Goal: Task Accomplishment & Management: Manage account settings

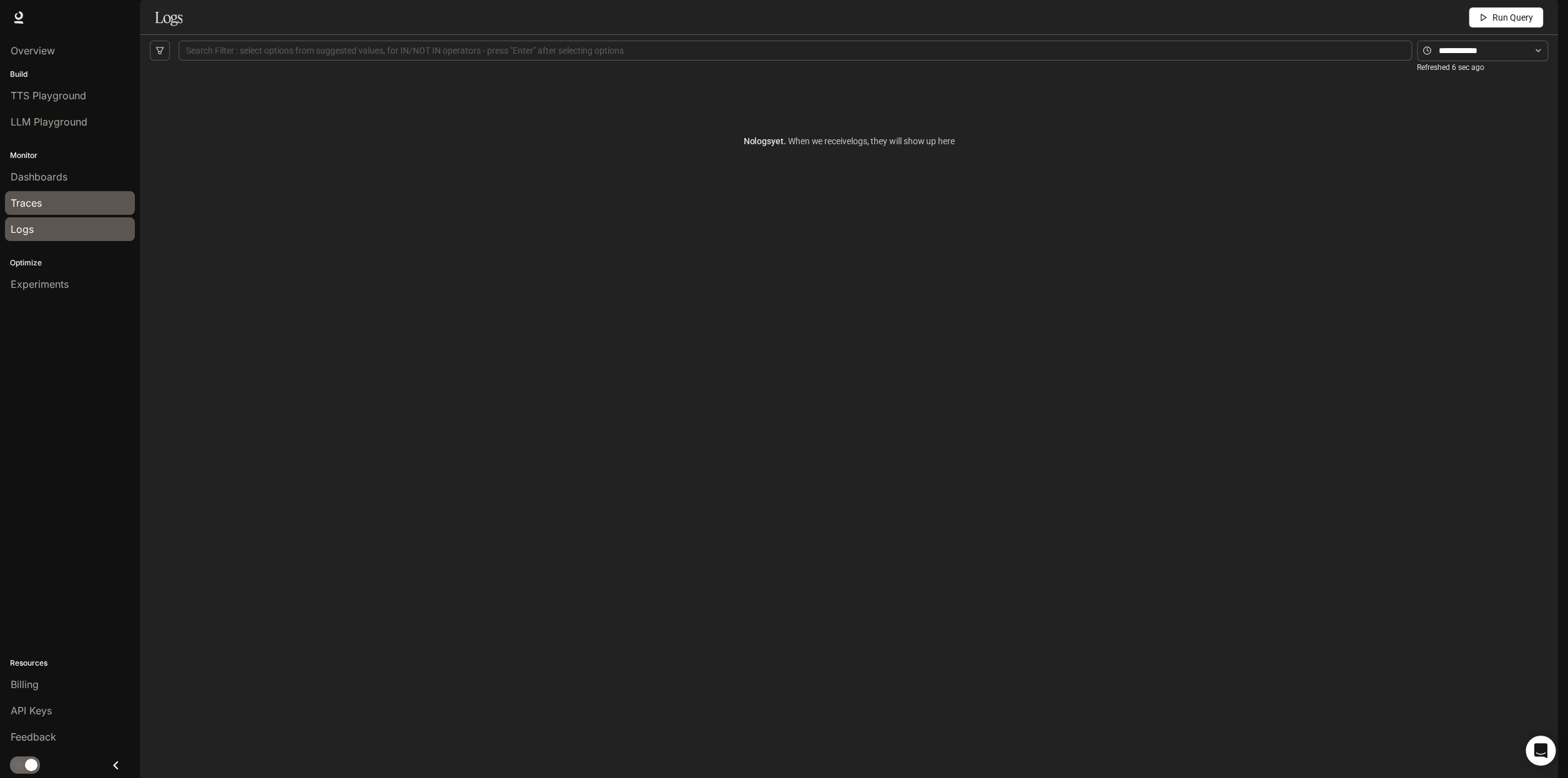
click at [31, 204] on span "Traces" at bounding box center [26, 202] width 31 height 15
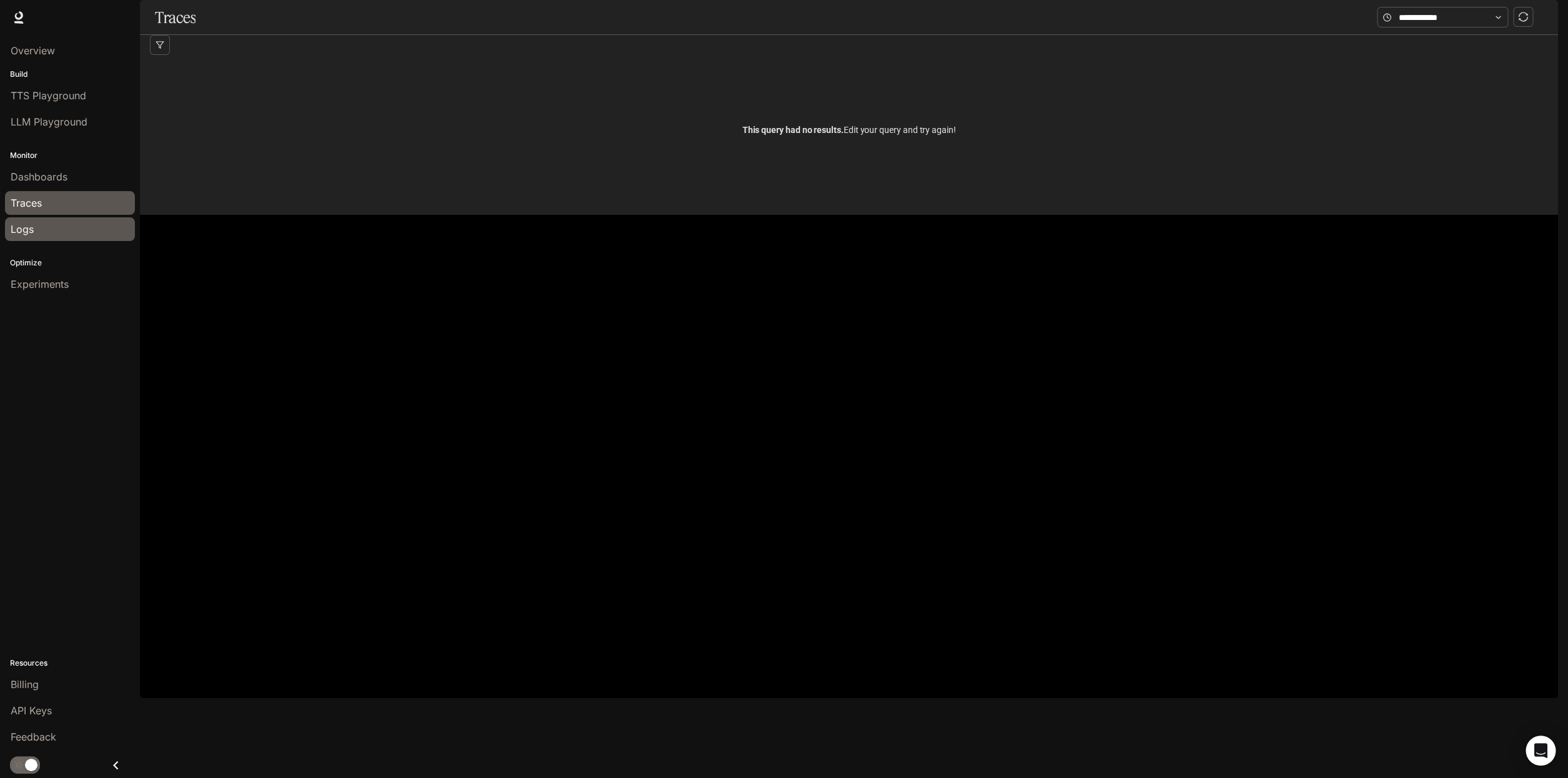
click at [42, 225] on div "Logs" at bounding box center [69, 229] width 119 height 15
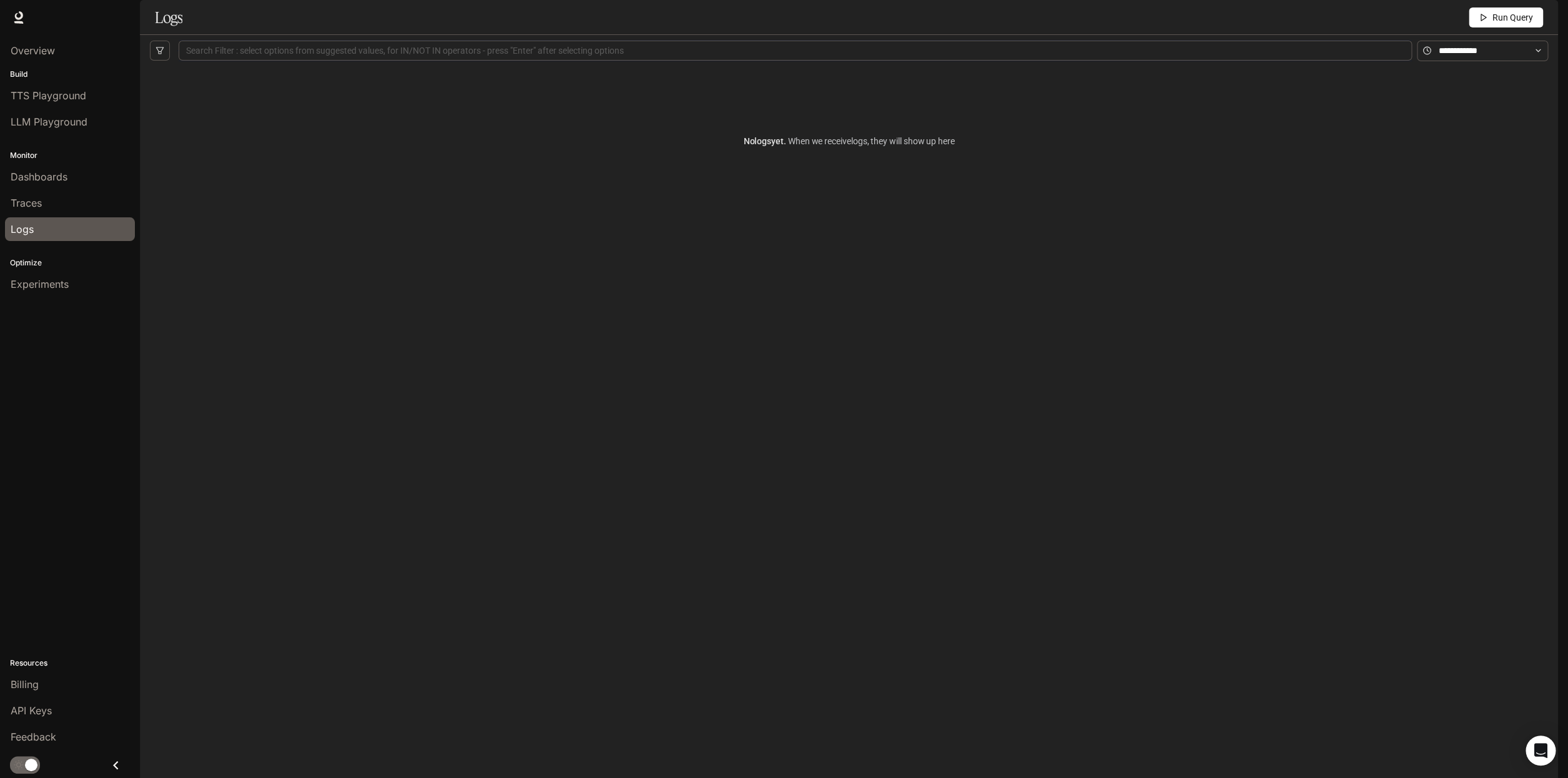
click at [1385, 19] on span "TTS" at bounding box center [1379, 17] width 17 height 15
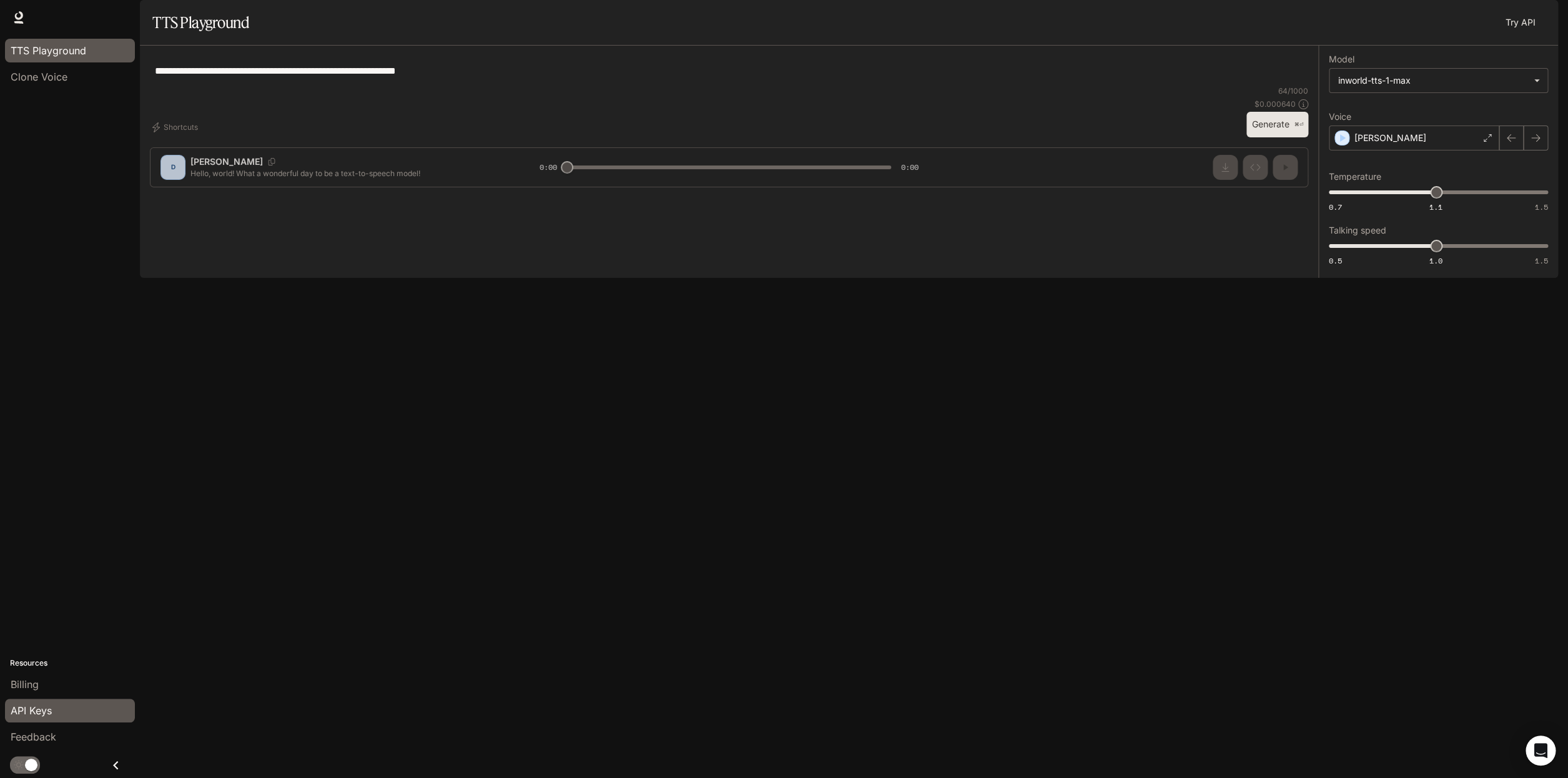
click at [48, 715] on span "API Keys" at bounding box center [31, 710] width 41 height 15
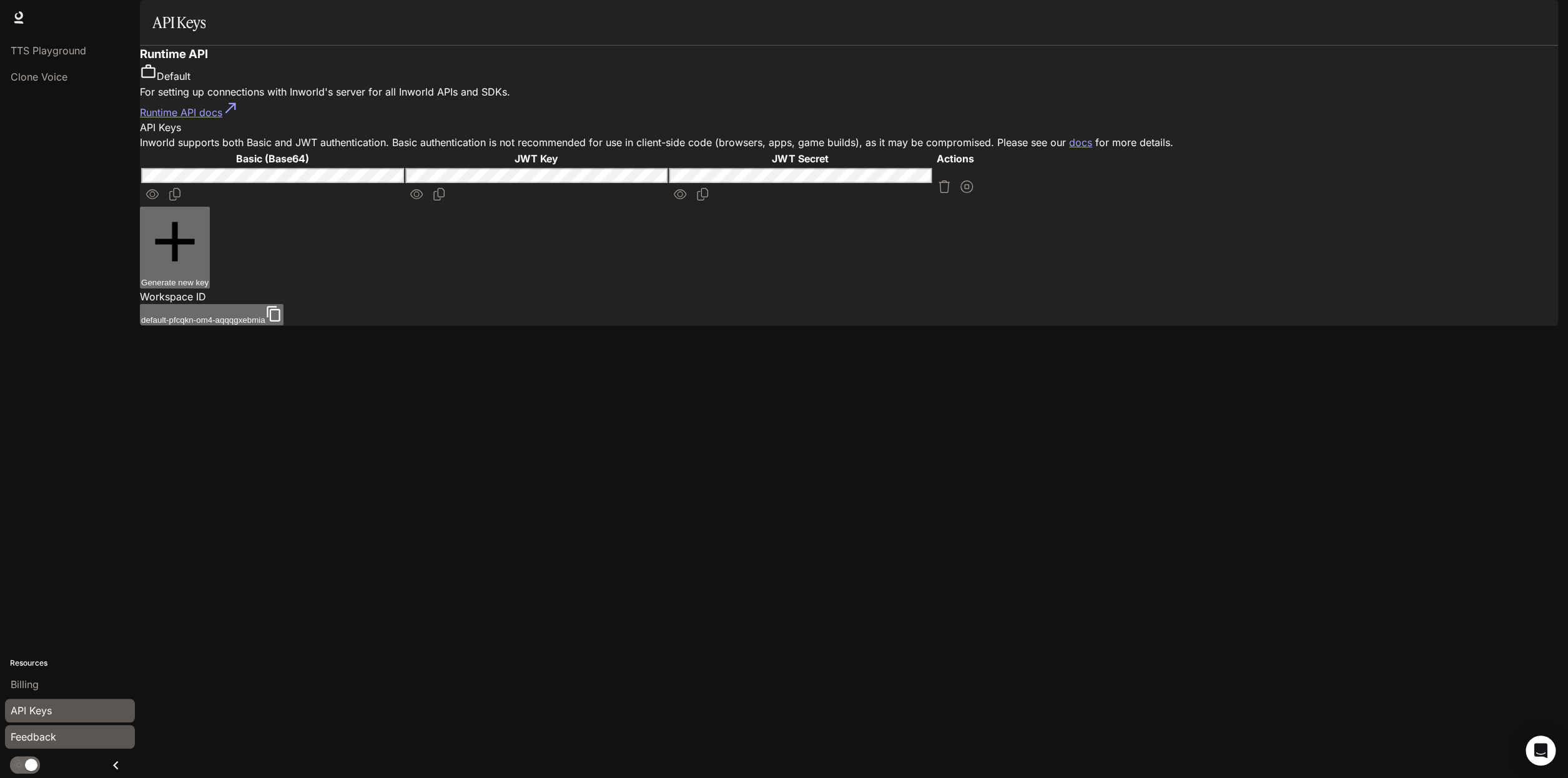
click at [52, 743] on span "Feedback" at bounding box center [33, 737] width 46 height 15
click at [40, 683] on div "Billing" at bounding box center [69, 684] width 119 height 15
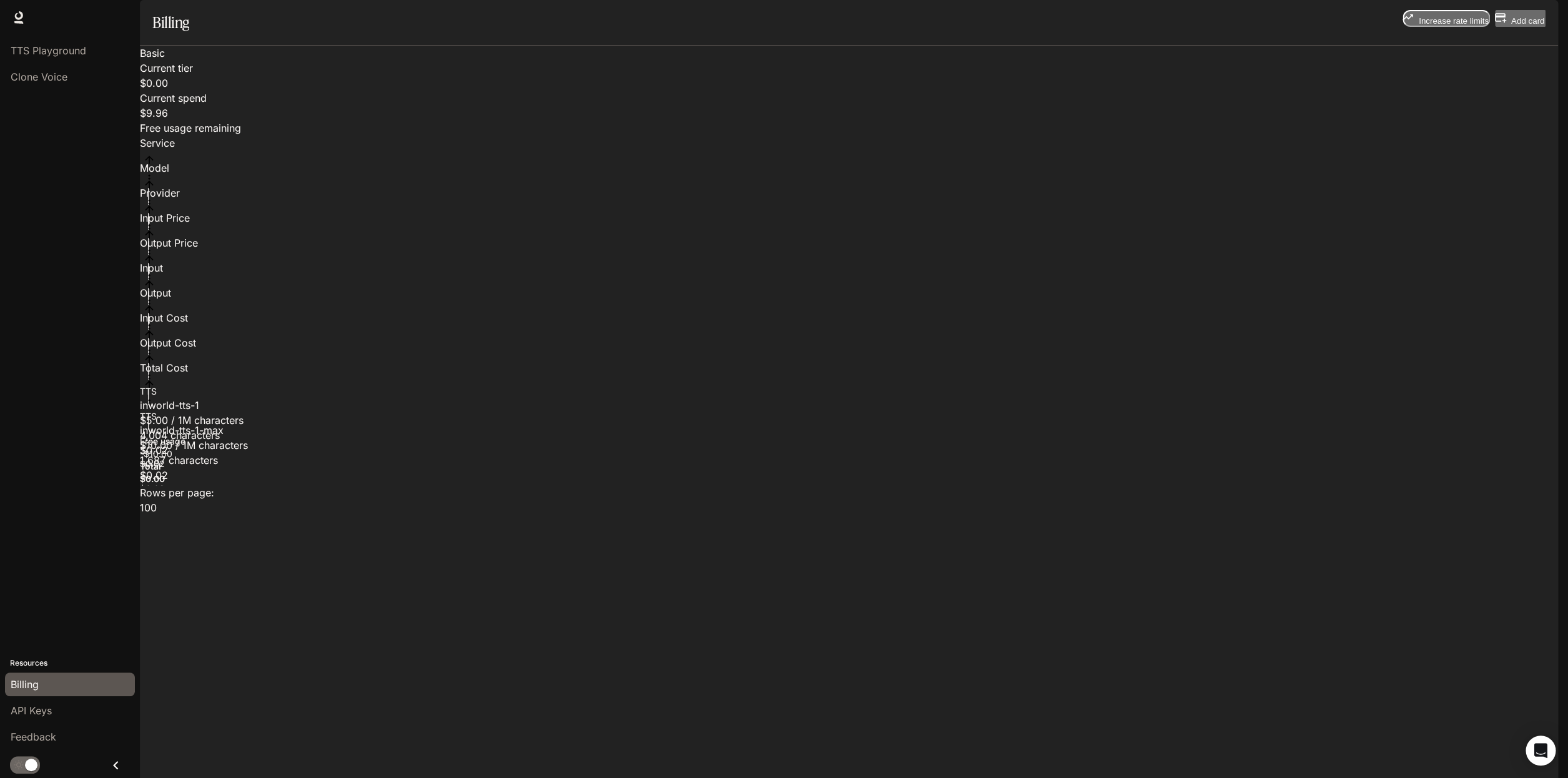
drag, startPoint x: 895, startPoint y: 181, endPoint x: 956, endPoint y: 181, distance: 61.0
click at [243, 338] on div at bounding box center [191, 350] width 102 height 25
click at [1403, 27] on button "Increase rate limits" at bounding box center [1446, 18] width 87 height 17
click at [1457, 15] on span "Documentation" at bounding box center [1485, 17] width 62 height 15
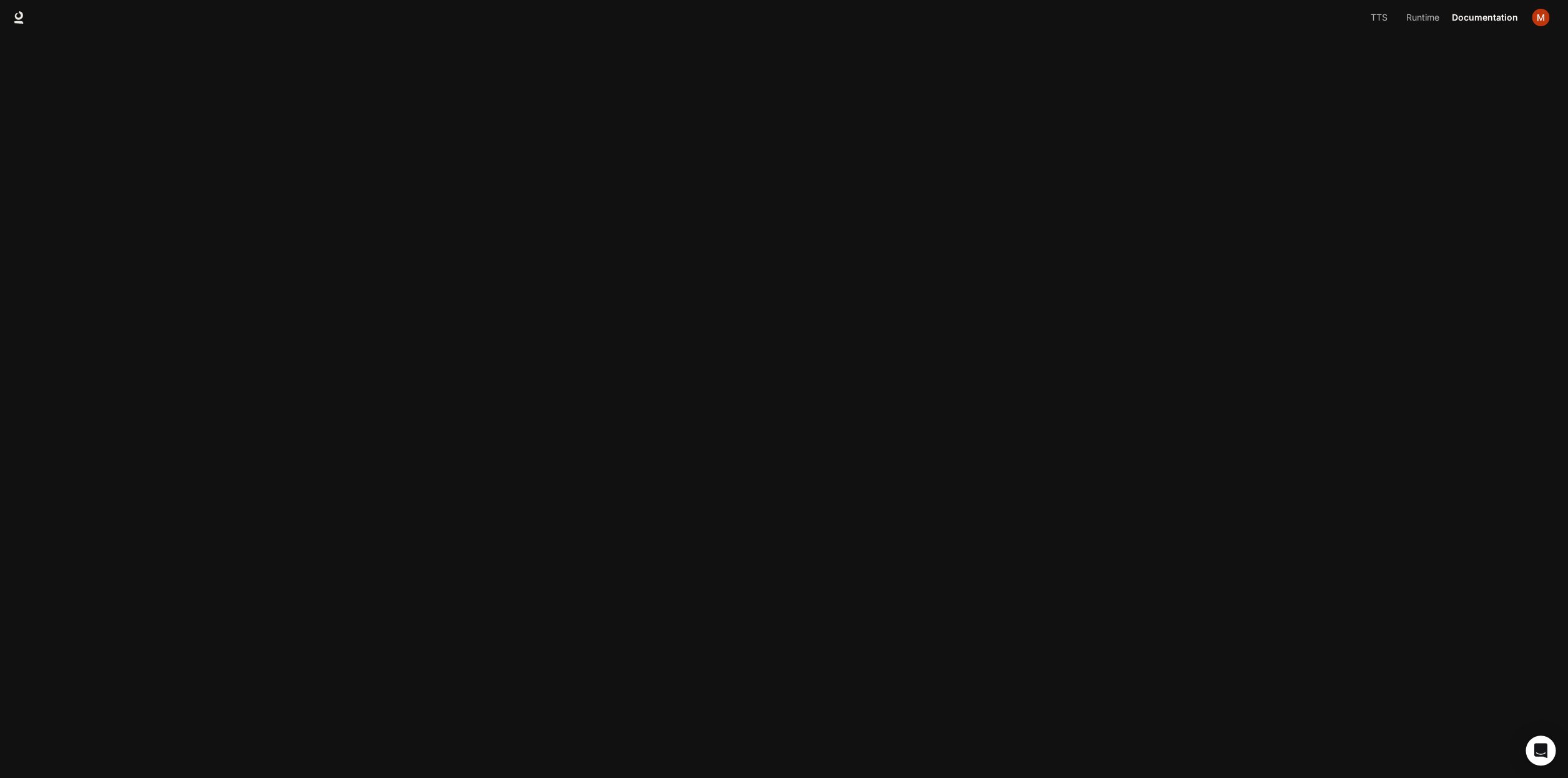
click at [0, 0] on span at bounding box center [0, 0] width 0 height 0
drag, startPoint x: 1013, startPoint y: 347, endPoint x: 931, endPoint y: 334, distance: 83.0
click at [187, 0] on div at bounding box center [94, 0] width 187 height 0
